Goal: Transaction & Acquisition: Purchase product/service

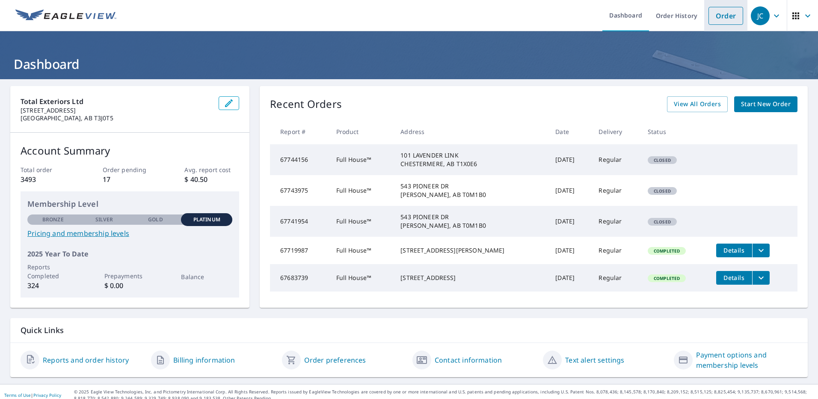
drag, startPoint x: 714, startPoint y: 14, endPoint x: 704, endPoint y: 14, distance: 10.3
click at [714, 14] on link "Order" at bounding box center [725, 16] width 35 height 18
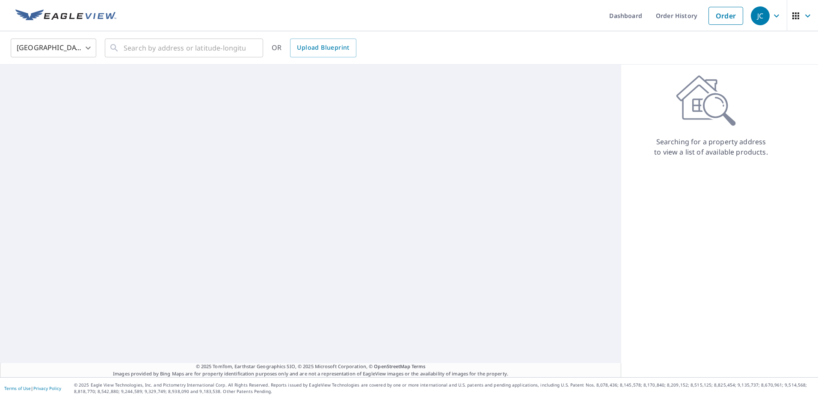
click at [63, 47] on body "JC JC Dashboard Order History Order JC United States [GEOGRAPHIC_DATA] ​ ​ OR U…" at bounding box center [409, 199] width 818 height 399
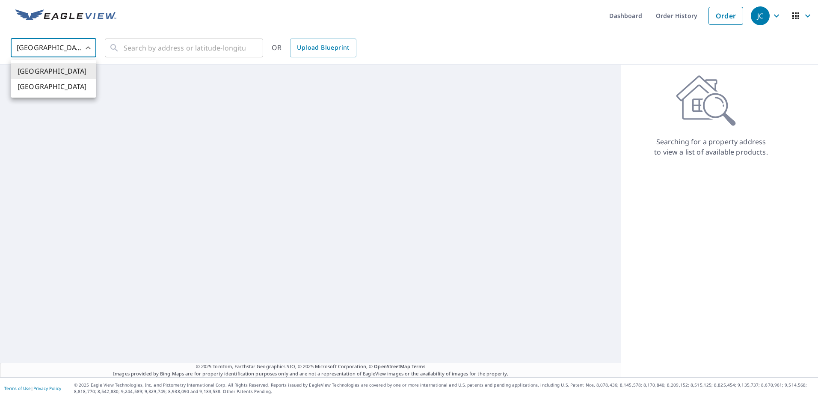
click at [50, 88] on li "[GEOGRAPHIC_DATA]" at bounding box center [54, 86] width 86 height 15
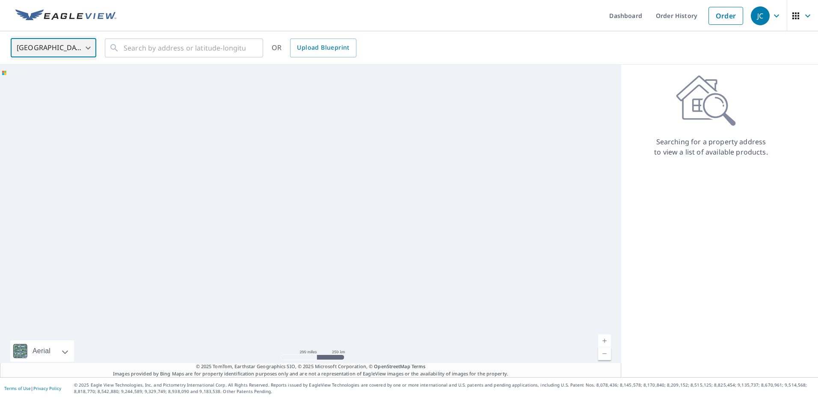
type input "CA"
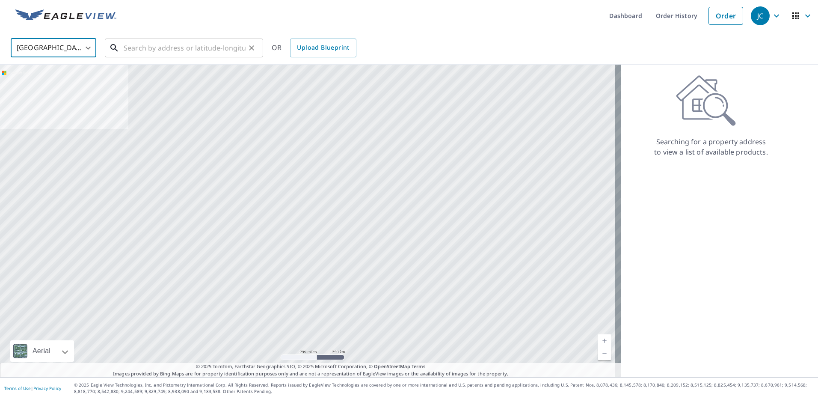
click at [161, 47] on input "text" at bounding box center [185, 48] width 122 height 24
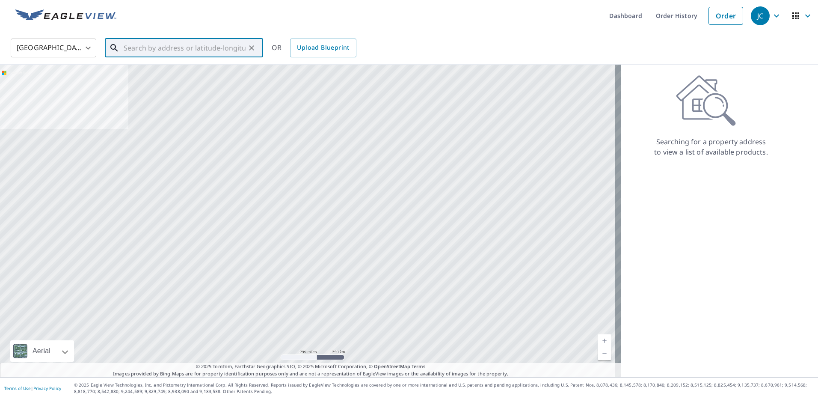
click at [135, 47] on input "text" at bounding box center [185, 48] width 122 height 24
paste input "[STREET_ADDRESS]"
click at [181, 73] on span "[STREET_ADDRESS]" at bounding box center [189, 73] width 134 height 10
type input "[STREET_ADDRESS]"
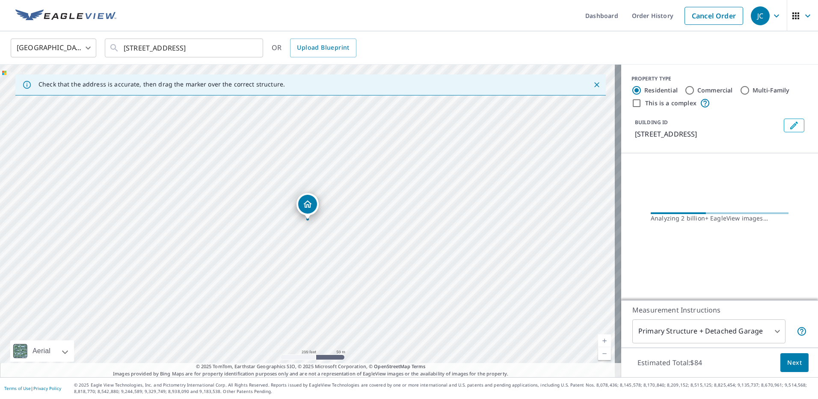
click at [787, 361] on span "Next" at bounding box center [794, 362] width 15 height 11
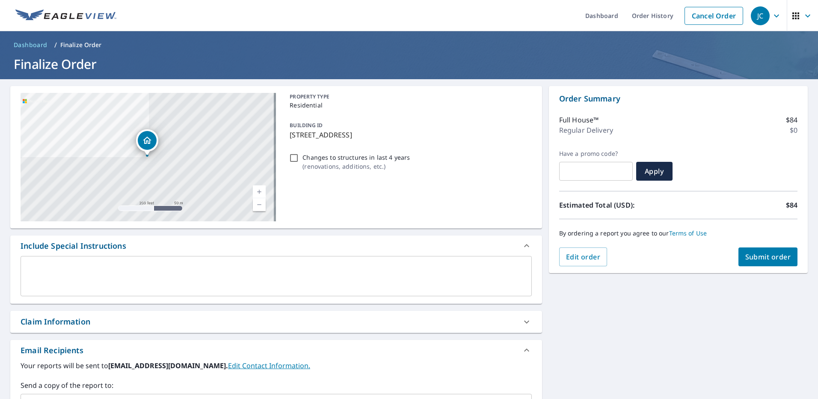
click at [763, 254] on span "Submit order" at bounding box center [768, 256] width 46 height 9
checkbox input "true"
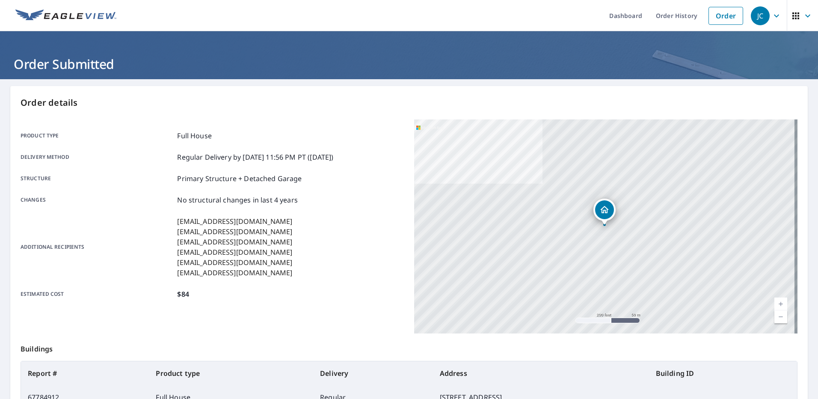
click at [540, 169] on div "[STREET_ADDRESS]" at bounding box center [605, 226] width 383 height 214
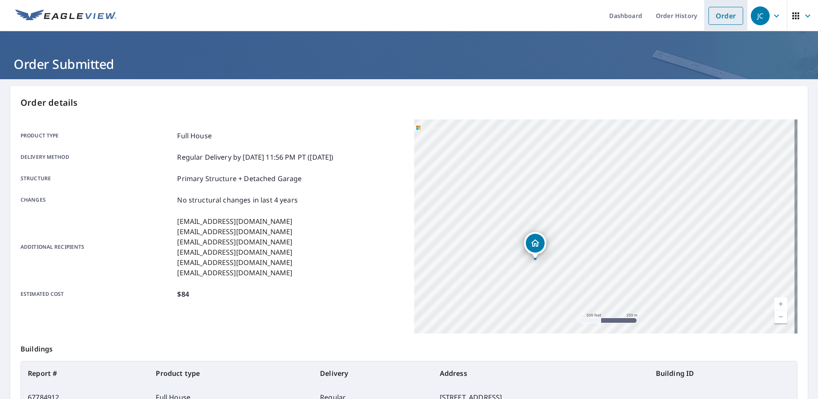
click at [728, 15] on link "Order" at bounding box center [725, 16] width 35 height 18
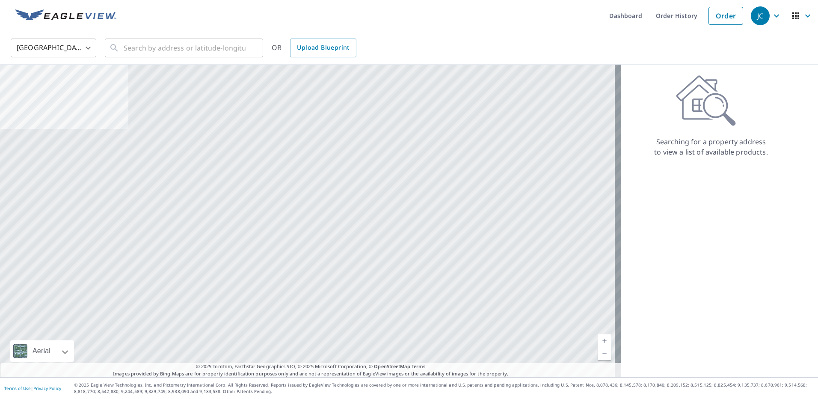
click at [74, 47] on body "JC JC Dashboard Order History Order JC [GEOGRAPHIC_DATA] US ​ ​ OR Upload Bluep…" at bounding box center [409, 199] width 818 height 399
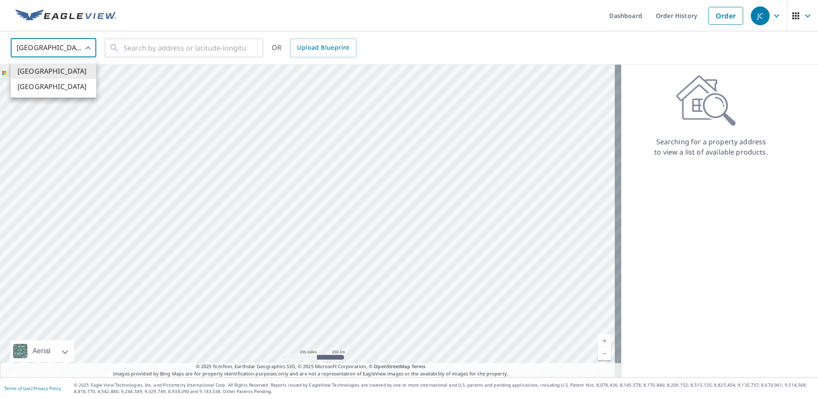
click at [61, 87] on li "[GEOGRAPHIC_DATA]" at bounding box center [54, 86] width 86 height 15
type input "CA"
click at [145, 50] on input "text" at bounding box center [185, 48] width 122 height 24
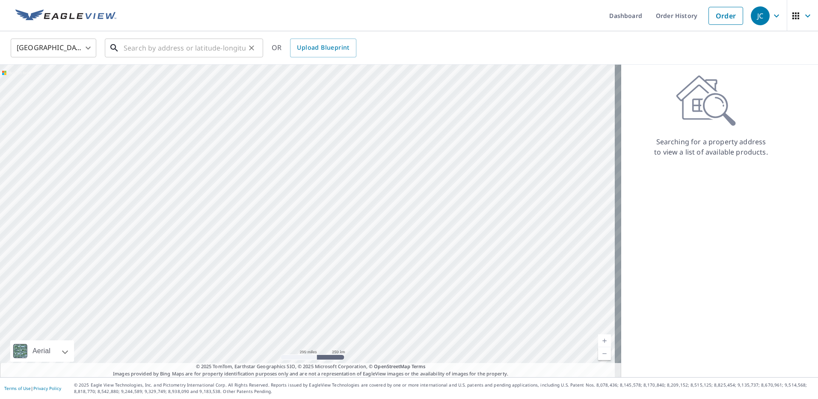
click at [155, 46] on input "text" at bounding box center [185, 48] width 122 height 24
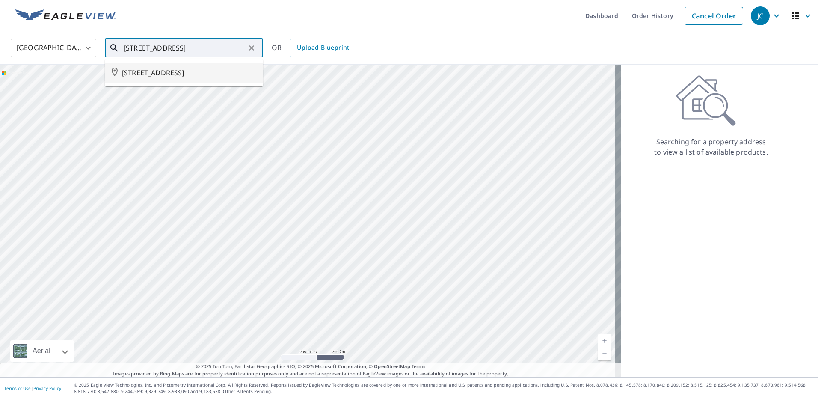
click at [194, 70] on span "[STREET_ADDRESS]" at bounding box center [189, 73] width 134 height 10
type input "[STREET_ADDRESS]"
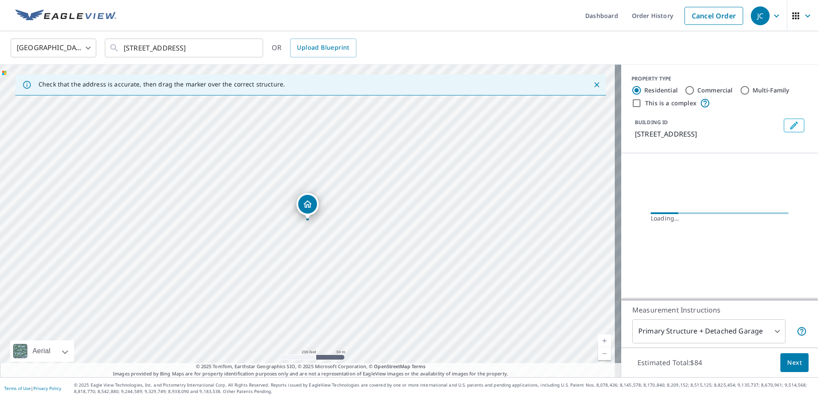
click at [787, 357] on span "Next" at bounding box center [794, 362] width 15 height 11
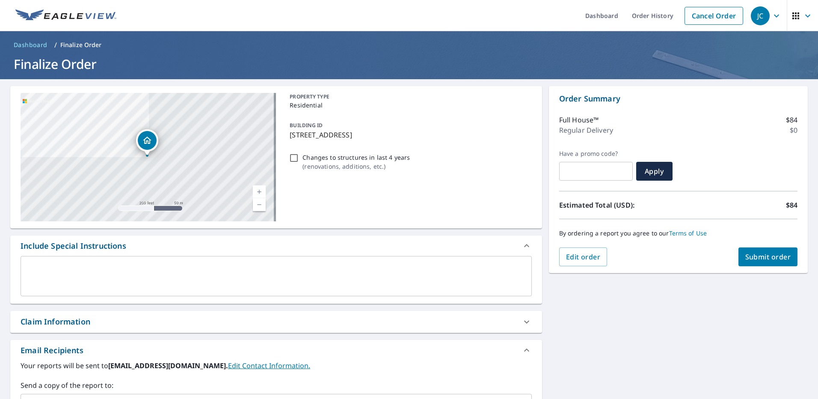
click at [755, 252] on button "Submit order" at bounding box center [767, 256] width 59 height 19
checkbox input "true"
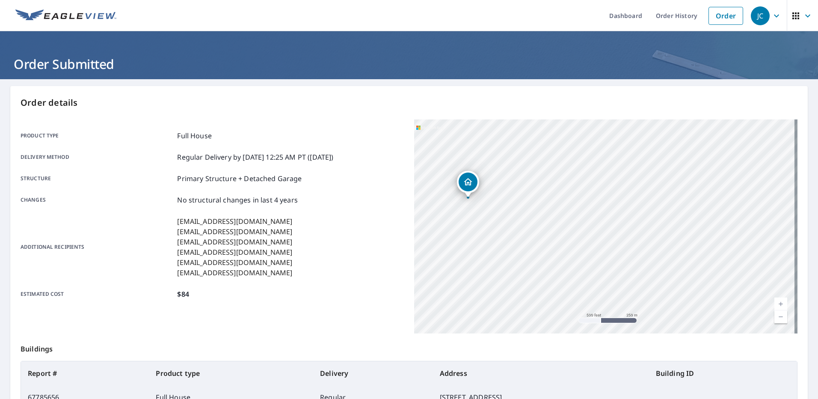
scroll to position [105, 0]
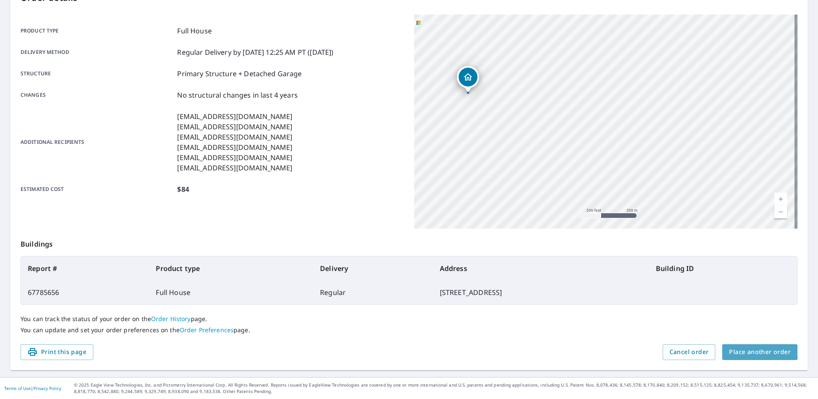
click at [752, 349] on span "Place another order" at bounding box center [760, 352] width 62 height 11
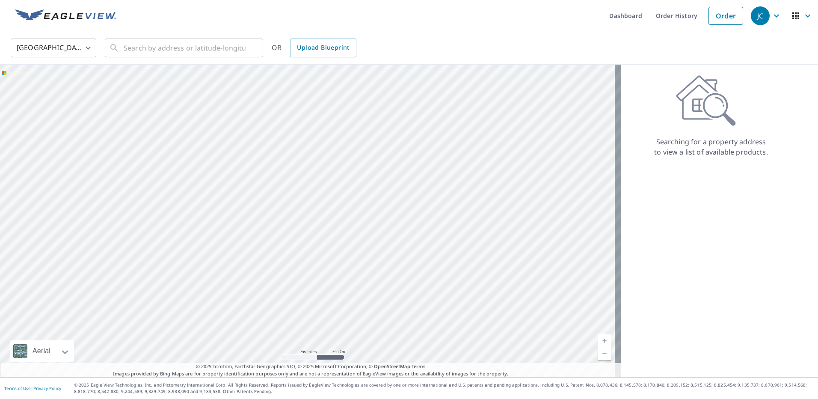
click at [62, 47] on body "JC JC Dashboard Order History Order JC United States US ​ ​ OR Upload Blueprint…" at bounding box center [409, 199] width 818 height 399
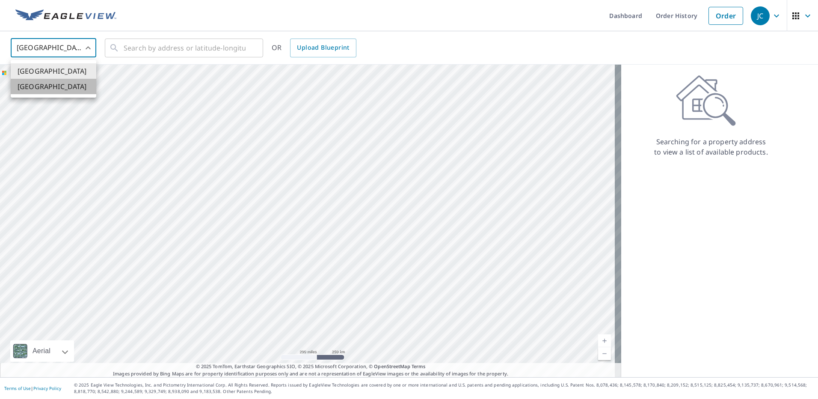
click at [47, 86] on li "[GEOGRAPHIC_DATA]" at bounding box center [54, 86] width 86 height 15
type input "CA"
click at [168, 47] on input "text" at bounding box center [185, 48] width 122 height 24
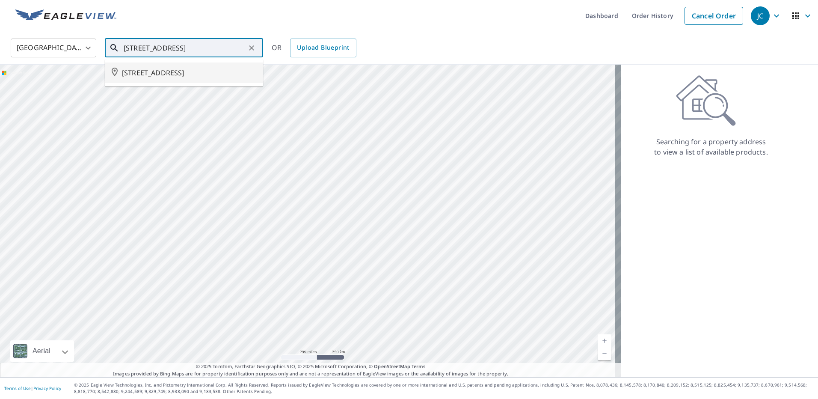
click at [182, 69] on span "[STREET_ADDRESS]" at bounding box center [189, 73] width 134 height 10
type input "[STREET_ADDRESS]"
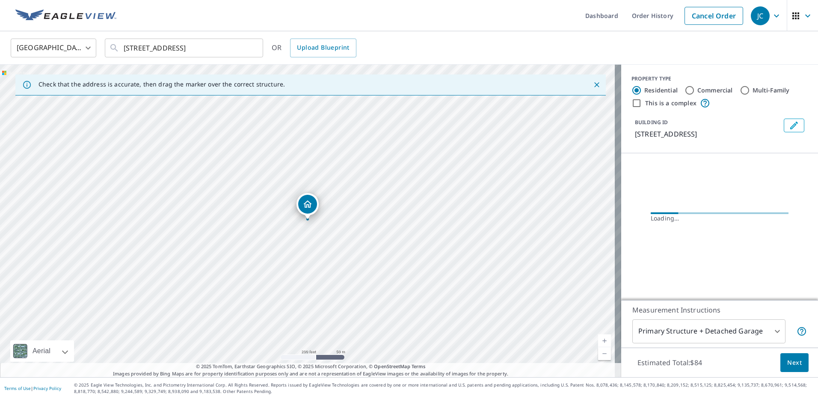
click at [792, 367] on button "Next" at bounding box center [794, 362] width 28 height 19
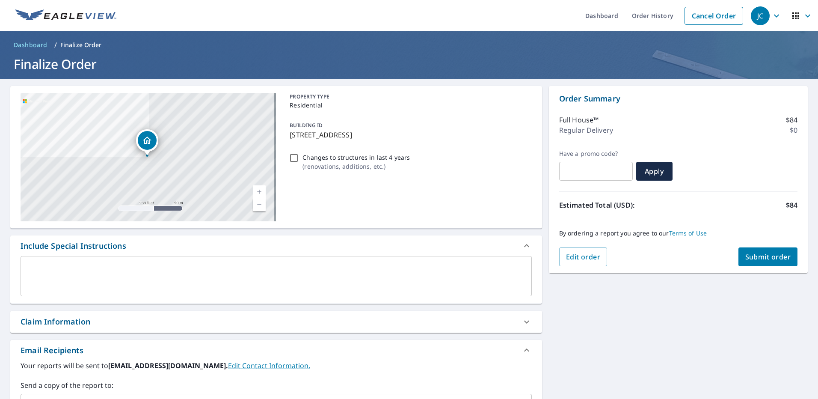
click at [760, 255] on span "Submit order" at bounding box center [768, 256] width 46 height 9
checkbox input "true"
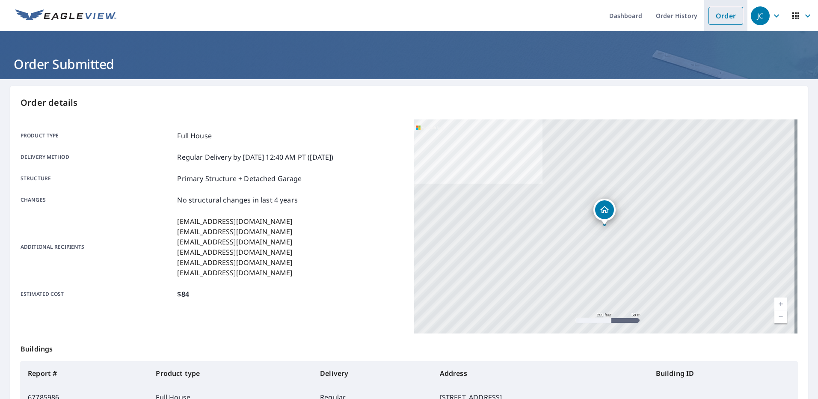
click at [713, 13] on link "Order" at bounding box center [725, 16] width 35 height 18
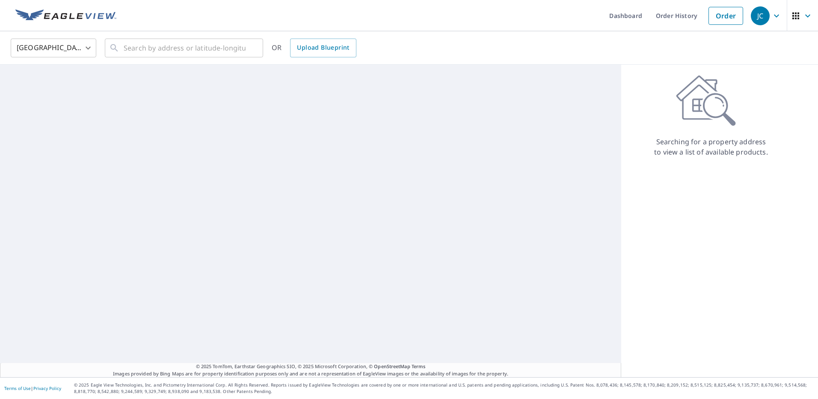
click at [36, 44] on body "JC JC Dashboard Order History Order JC United States [GEOGRAPHIC_DATA] ​ ​ OR U…" at bounding box center [409, 199] width 818 height 399
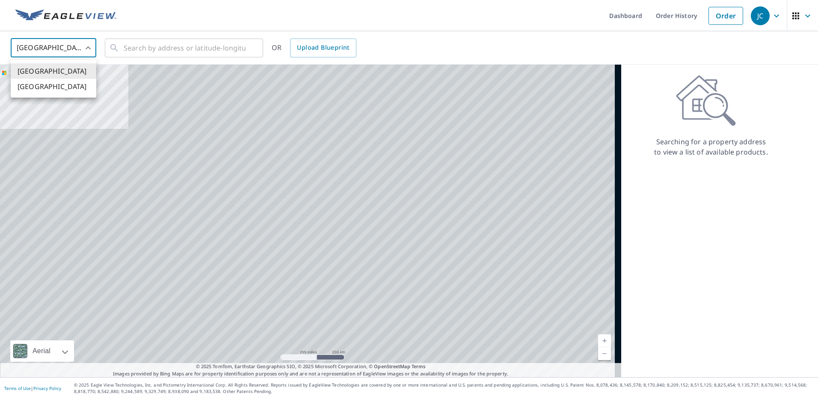
click at [39, 86] on li "[GEOGRAPHIC_DATA]" at bounding box center [54, 86] width 86 height 15
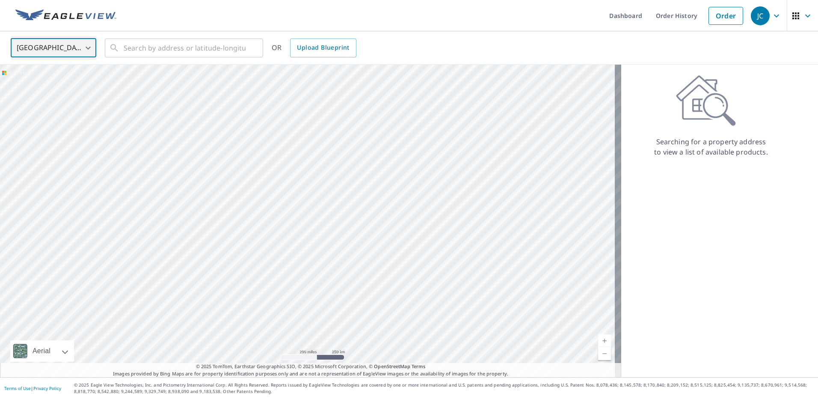
type input "CA"
click at [140, 49] on input "text" at bounding box center [185, 48] width 122 height 24
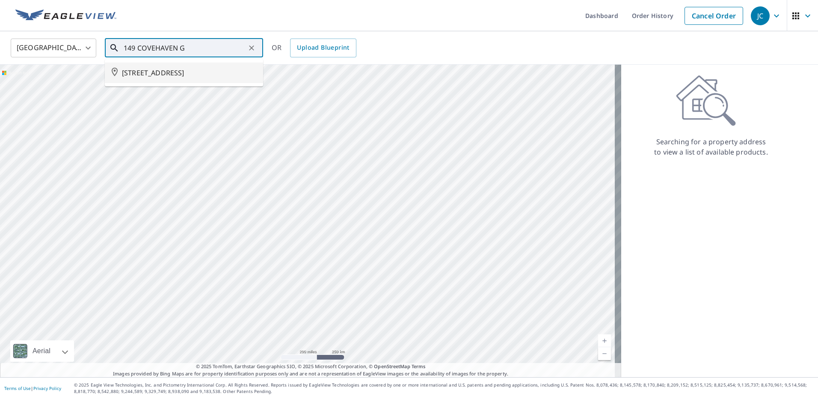
click at [224, 72] on span "[STREET_ADDRESS]" at bounding box center [189, 73] width 134 height 10
type input "[STREET_ADDRESS]"
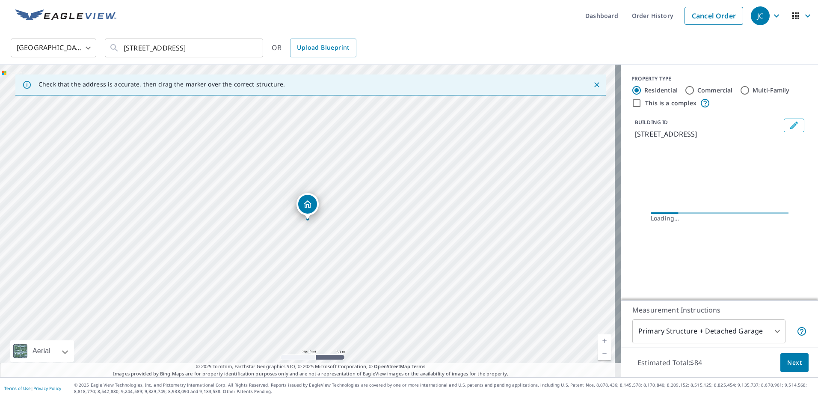
click at [794, 361] on span "Next" at bounding box center [794, 362] width 15 height 11
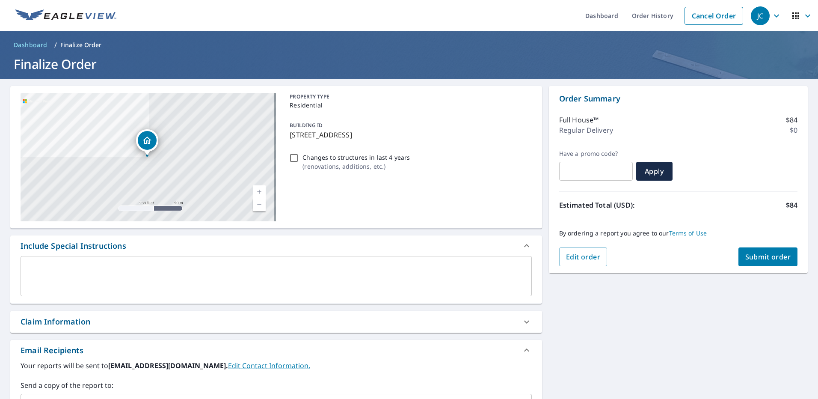
click at [791, 251] on div "Order Summary Full House™ $84 Regular Delivery $0 Have a promo code? ​ Apply Es…" at bounding box center [678, 179] width 259 height 187
click at [749, 251] on button "Submit order" at bounding box center [767, 256] width 59 height 19
checkbox input "true"
